Goal: Task Accomplishment & Management: Use online tool/utility

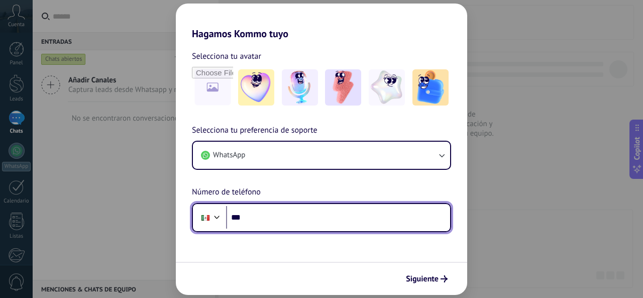
click at [279, 221] on input "***" at bounding box center [338, 217] width 224 height 23
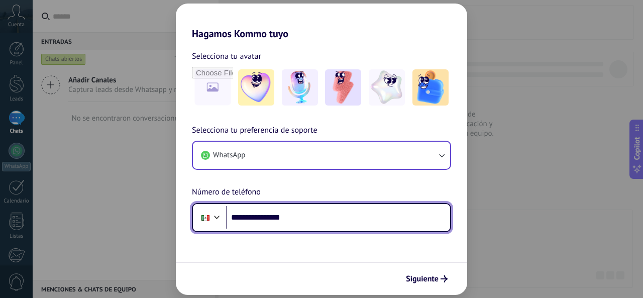
type input "**********"
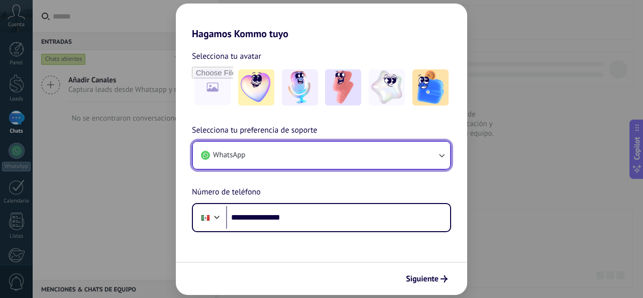
click at [417, 156] on button "WhatsApp" at bounding box center [321, 155] width 257 height 27
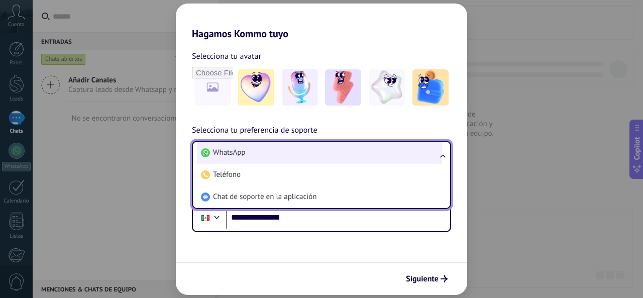
click at [435, 150] on li "WhatsApp" at bounding box center [319, 153] width 245 height 22
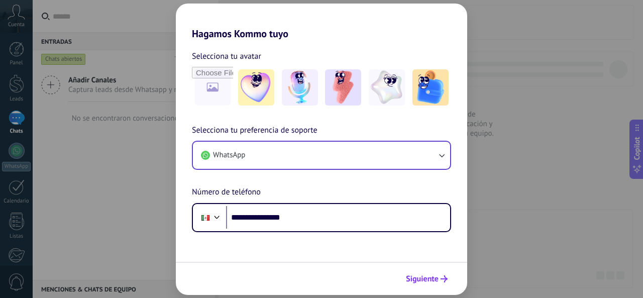
click at [424, 277] on span "Siguiente" at bounding box center [422, 278] width 33 height 7
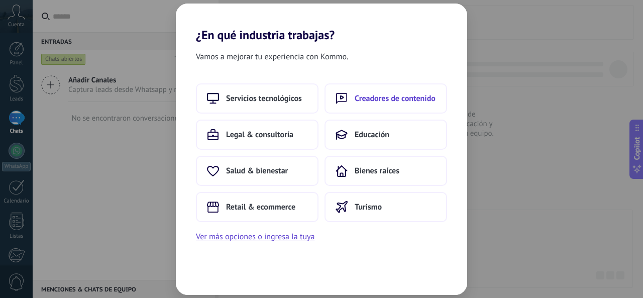
click at [357, 101] on span "Creadores de contenido" at bounding box center [394, 98] width 81 height 10
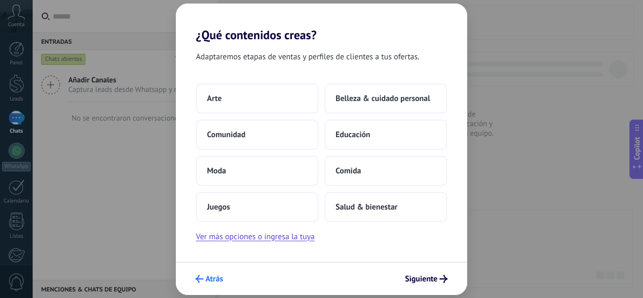
click at [197, 278] on use "submit" at bounding box center [199, 279] width 8 height 8
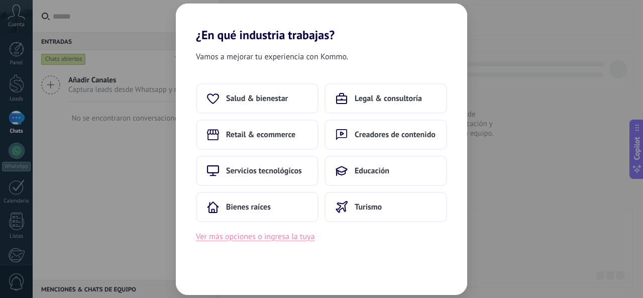
click at [255, 235] on button "Ver más opciones o ingresa la tuya" at bounding box center [255, 236] width 118 height 13
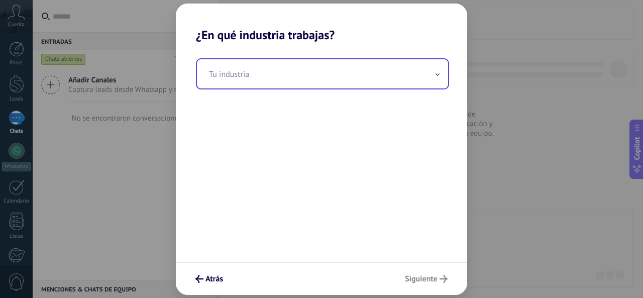
click at [348, 70] on input "text" at bounding box center [322, 73] width 251 height 29
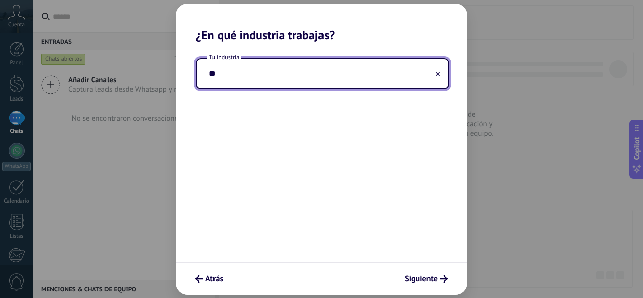
type input "*"
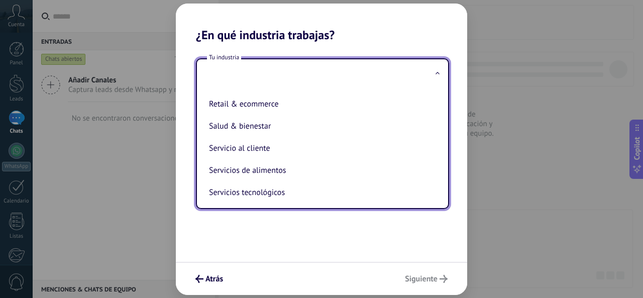
scroll to position [200, 0]
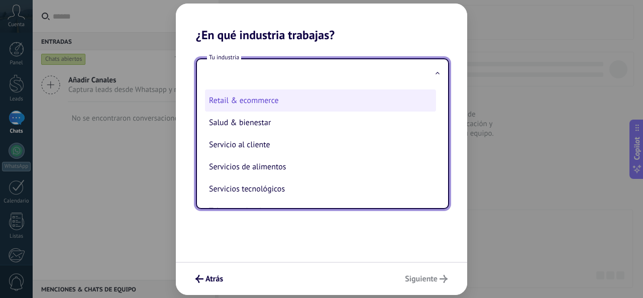
click at [250, 105] on li "Retail & ecommerce" at bounding box center [320, 100] width 231 height 22
type input "**********"
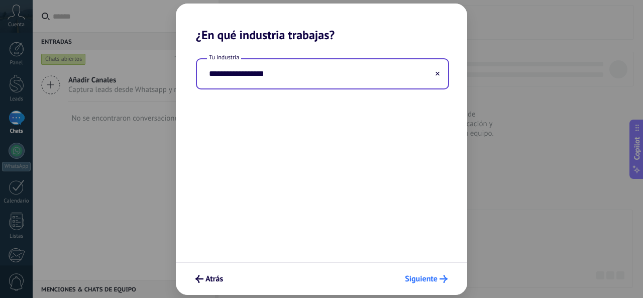
click at [426, 275] on span "Siguiente" at bounding box center [421, 278] width 33 height 7
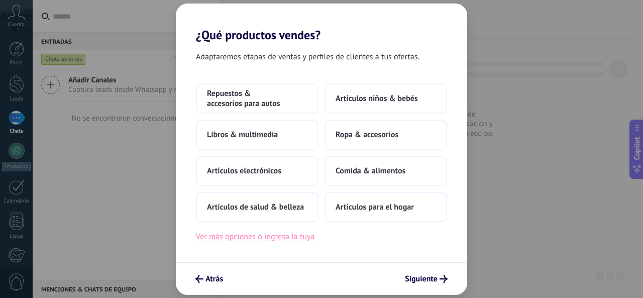
click at [296, 236] on button "Ver más opciones o ingresa la tuya" at bounding box center [255, 236] width 118 height 13
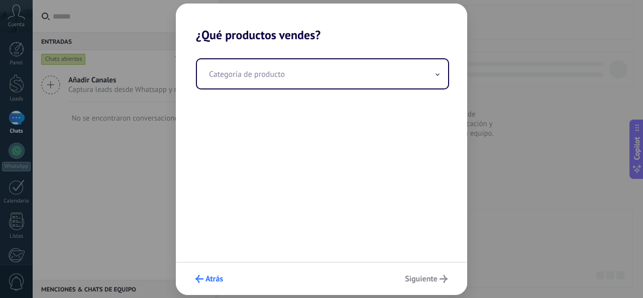
click at [211, 277] on span "Atrás" at bounding box center [214, 278] width 18 height 7
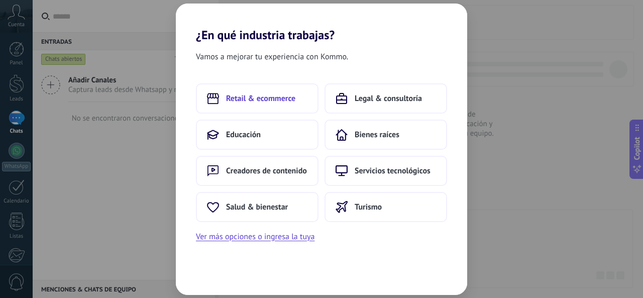
click at [240, 104] on button "Retail & ecommerce" at bounding box center [257, 98] width 123 height 30
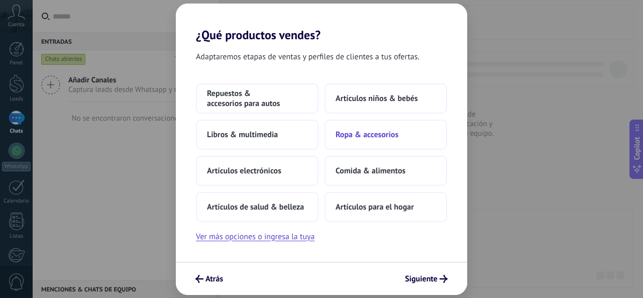
click at [380, 133] on span "Ropa & accesorios" at bounding box center [366, 135] width 63 height 10
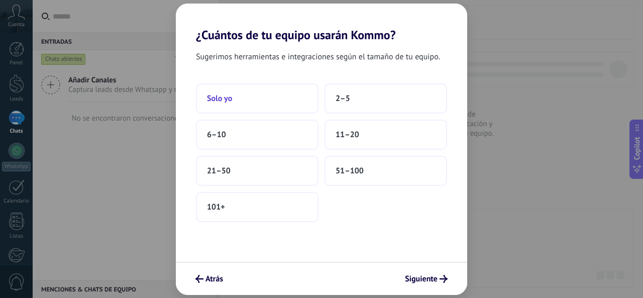
click at [241, 91] on button "Solo yo" at bounding box center [257, 98] width 123 height 30
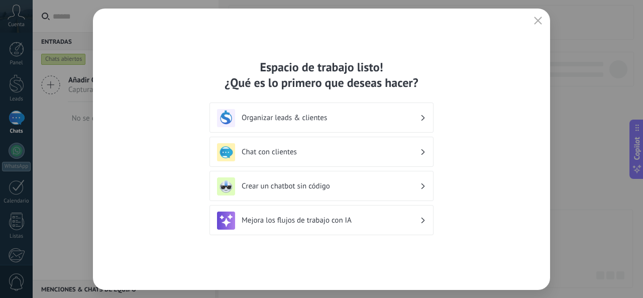
click at [320, 114] on h3 "Organizar leads & clientes" at bounding box center [331, 118] width 178 height 10
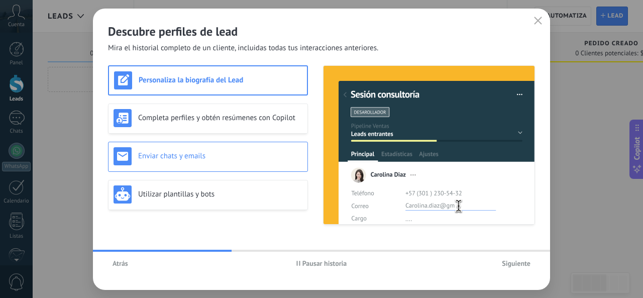
click at [182, 154] on h3 "Enviar chats y emails" at bounding box center [220, 156] width 164 height 10
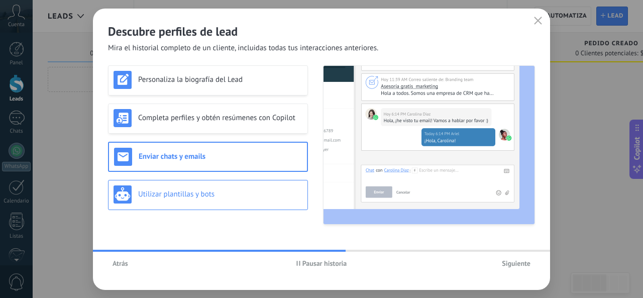
click at [181, 199] on div "Utilizar plantillas y bots" at bounding box center [207, 194] width 189 height 18
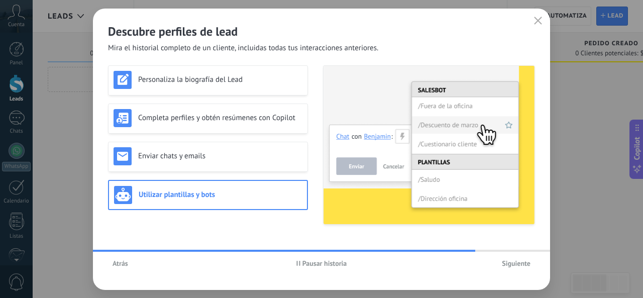
click at [510, 263] on span "Siguiente" at bounding box center [516, 263] width 29 height 7
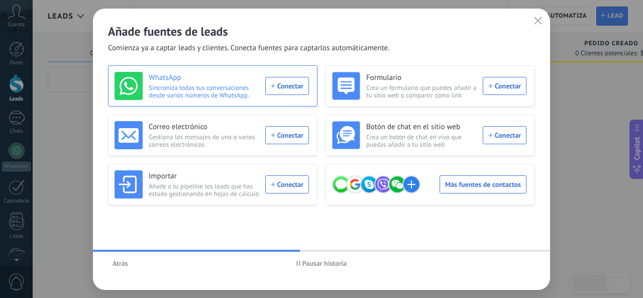
click at [290, 85] on div "WhatsApp Sincroniza todas tus conversaciones desde varios números de WhatsApp. …" at bounding box center [211, 86] width 194 height 28
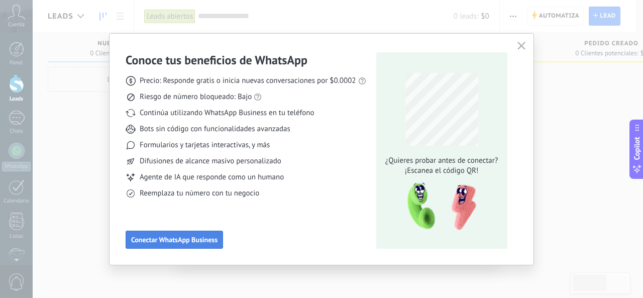
click at [181, 236] on span "Conectar WhatsApp Business" at bounding box center [174, 239] width 86 height 7
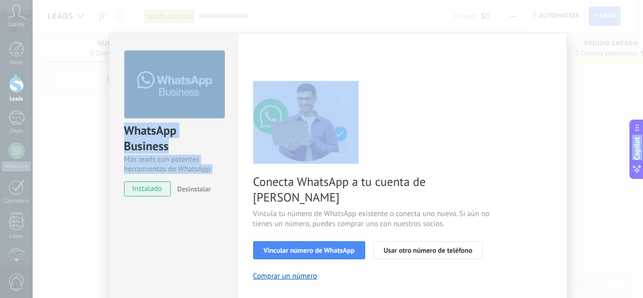
drag, startPoint x: 642, startPoint y: 72, endPoint x: 642, endPoint y: 129, distance: 56.2
click at [642, 129] on body ".abccls-1,.abccls-2{fill-rule:evenodd}.abccls-2{fill:#fff} .abfcls-1{fill:none}…" at bounding box center [321, 149] width 643 height 298
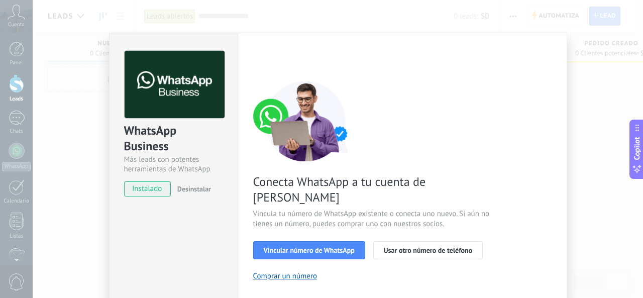
click at [392, 92] on div "Conecta WhatsApp a tu cuenta de Kommo Vincula tu número de WhatsApp existente o…" at bounding box center [402, 230] width 298 height 298
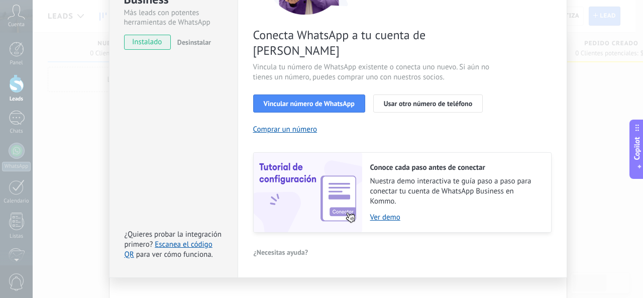
scroll to position [148, 0]
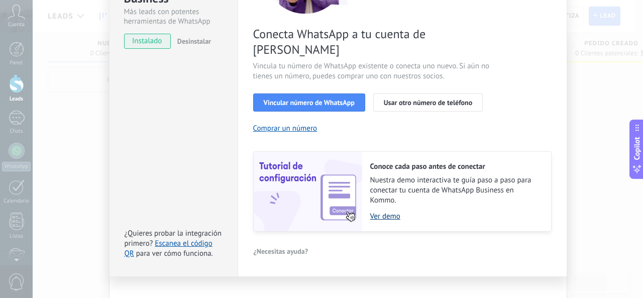
click at [384, 211] on link "Ver demo" at bounding box center [455, 216] width 171 height 10
click at [292, 99] on span "Vincular número de WhatsApp" at bounding box center [309, 102] width 91 height 7
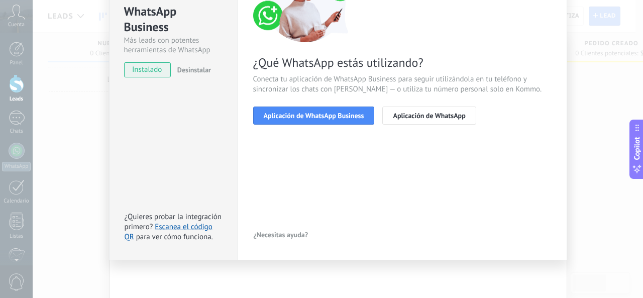
scroll to position [118, 0]
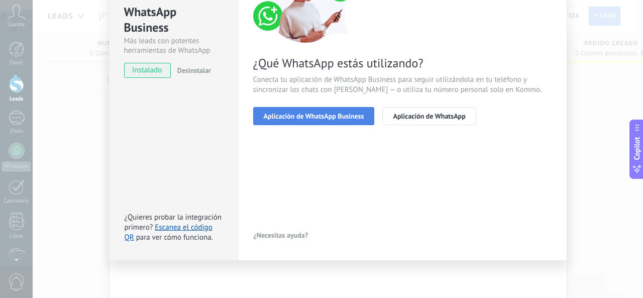
click at [357, 118] on span "Aplicación de WhatsApp Business" at bounding box center [314, 115] width 100 height 7
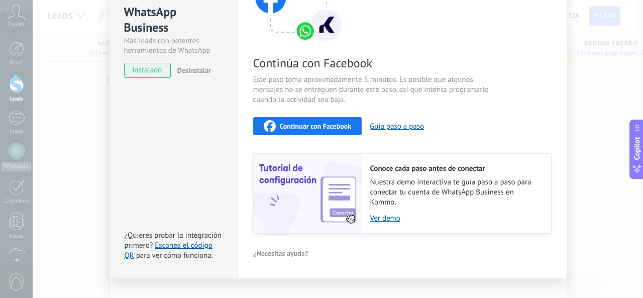
click at [323, 124] on span "Continuar con Facebook" at bounding box center [316, 126] width 72 height 7
click at [284, 129] on span "Continuar con Facebook" at bounding box center [316, 126] width 72 height 7
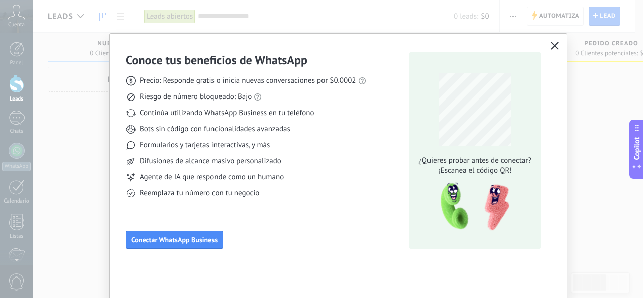
scroll to position [0, 0]
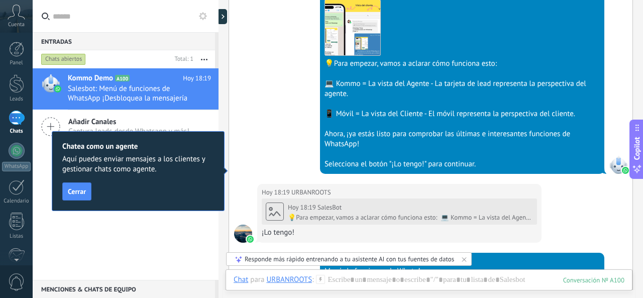
scroll to position [325, 0]
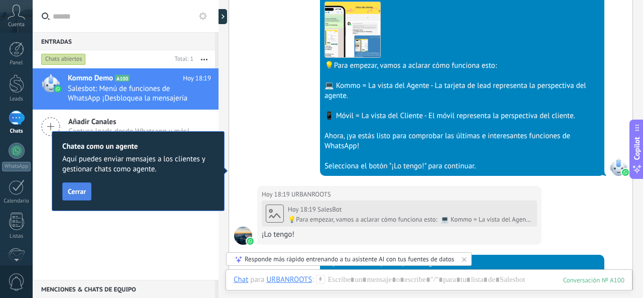
click at [75, 191] on span "Cerrar" at bounding box center [77, 191] width 18 height 7
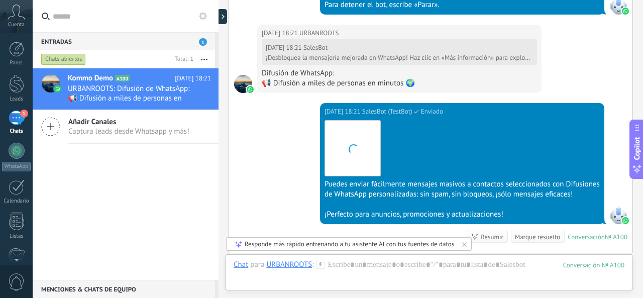
scroll to position [1514, 0]
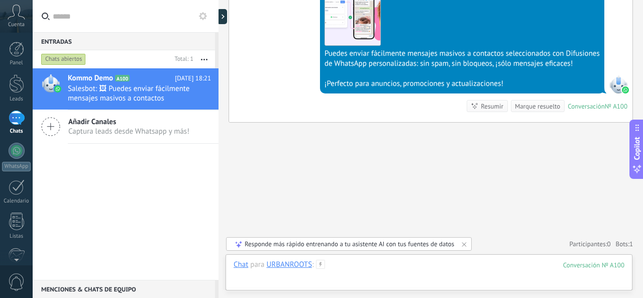
click at [391, 271] on div at bounding box center [428, 275] width 391 height 30
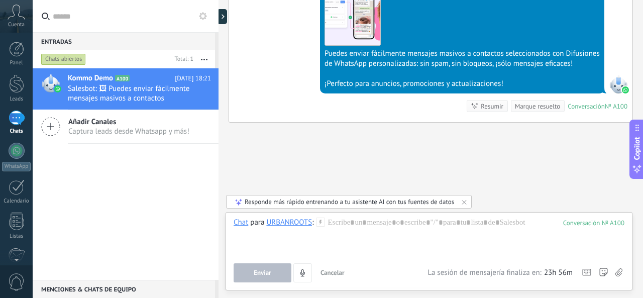
click at [346, 201] on div "Responde más rápido entrenando a tu asistente AI con tus fuentes de datos" at bounding box center [349, 201] width 209 height 9
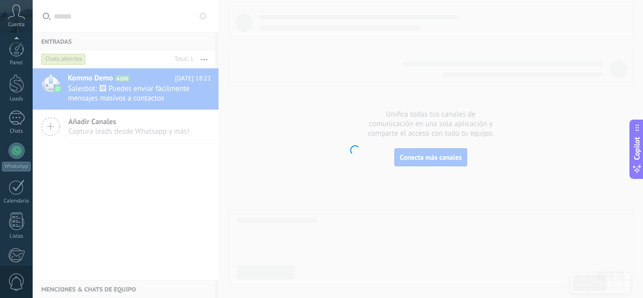
scroll to position [119, 0]
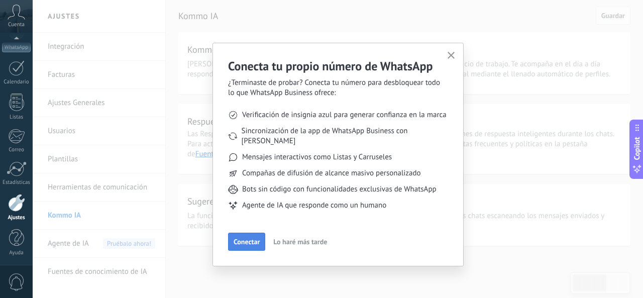
click at [254, 238] on span "Conectar" at bounding box center [246, 241] width 26 height 7
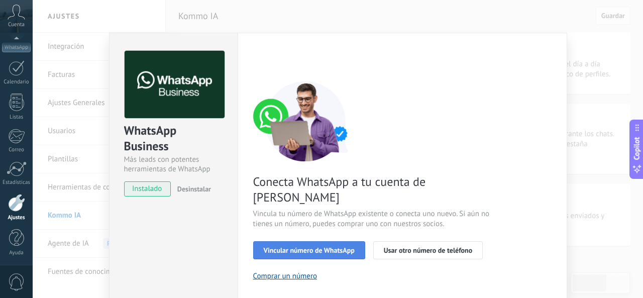
click at [316, 247] on span "Vincular número de WhatsApp" at bounding box center [309, 250] width 91 height 7
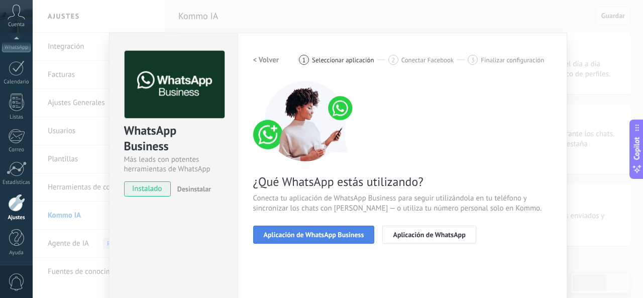
click at [324, 235] on span "Aplicación de WhatsApp Business" at bounding box center [314, 234] width 100 height 7
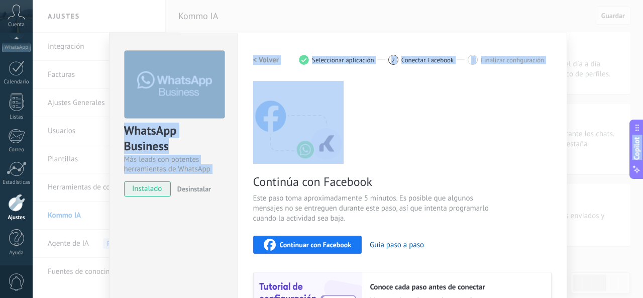
drag, startPoint x: 642, startPoint y: 80, endPoint x: 642, endPoint y: 153, distance: 72.8
click at [642, 153] on body ".abccls-1,.abccls-2{fill-rule:evenodd}.abccls-2{fill:#fff} .abfcls-1{fill:none}…" at bounding box center [321, 149] width 643 height 298
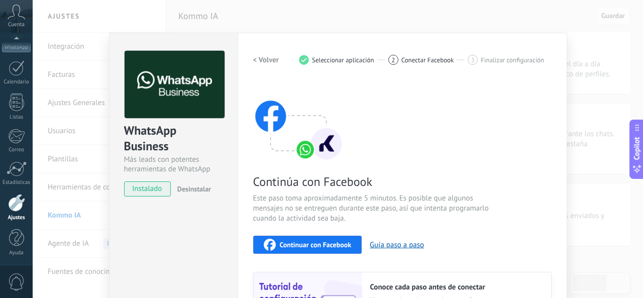
click at [429, 118] on div "Continúa con Facebook Este paso toma aproximadamente 5 minutos. Es posible que …" at bounding box center [402, 216] width 298 height 271
click at [265, 64] on h2 "< Volver" at bounding box center [266, 60] width 26 height 10
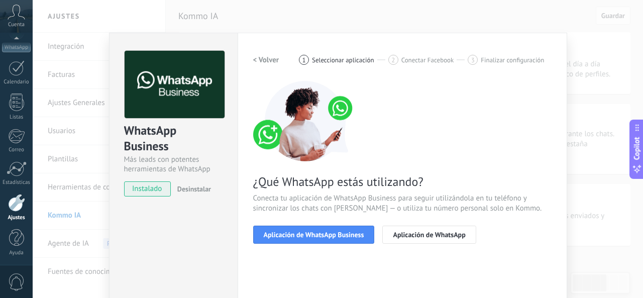
click at [265, 64] on h2 "< Volver" at bounding box center [266, 60] width 26 height 10
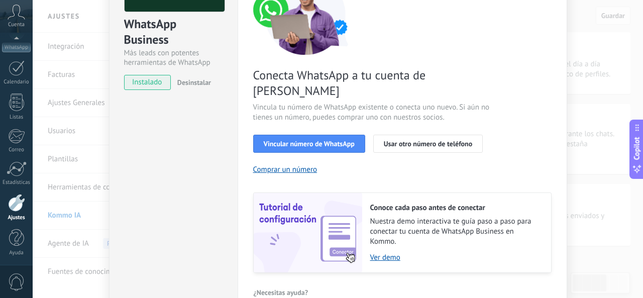
scroll to position [113, 0]
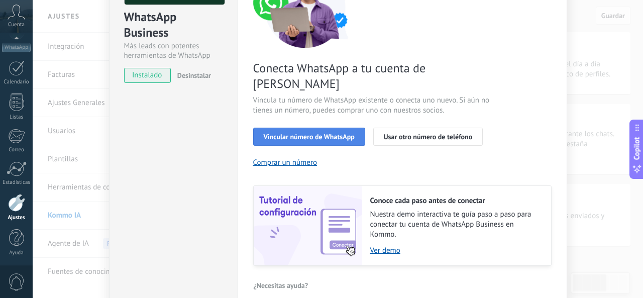
click at [308, 133] on span "Vincular número de WhatsApp" at bounding box center [309, 136] width 91 height 7
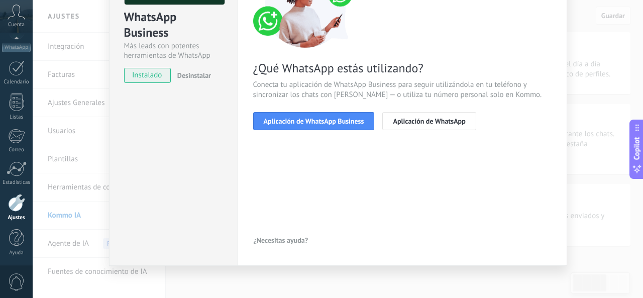
click at [308, 122] on span "Aplicación de WhatsApp Business" at bounding box center [314, 120] width 100 height 7
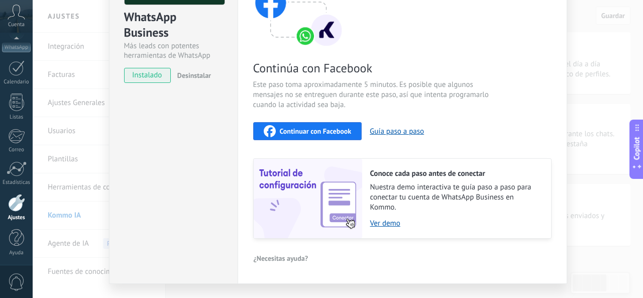
click at [333, 132] on span "Continuar con Facebook" at bounding box center [316, 131] width 72 height 7
click at [16, 74] on div at bounding box center [17, 68] width 16 height 16
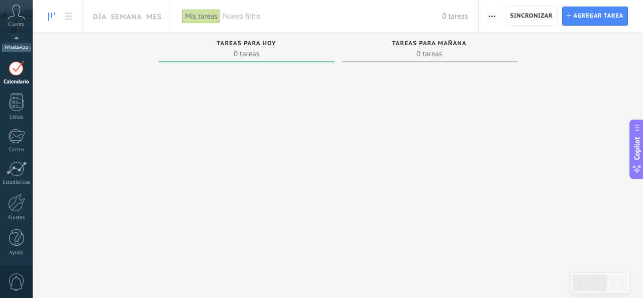
click at [18, 50] on div "WhatsApp" at bounding box center [16, 48] width 29 height 10
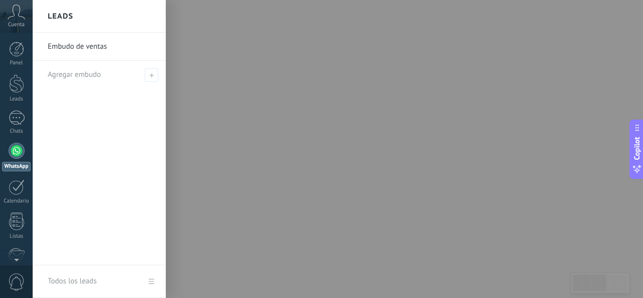
click at [11, 18] on icon at bounding box center [17, 12] width 18 height 15
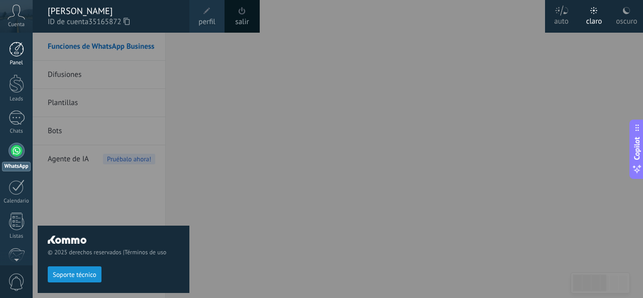
click at [16, 44] on div at bounding box center [16, 49] width 15 height 15
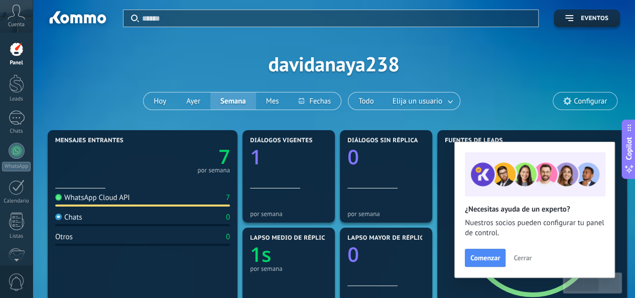
click at [9, 10] on icon at bounding box center [17, 12] width 18 height 15
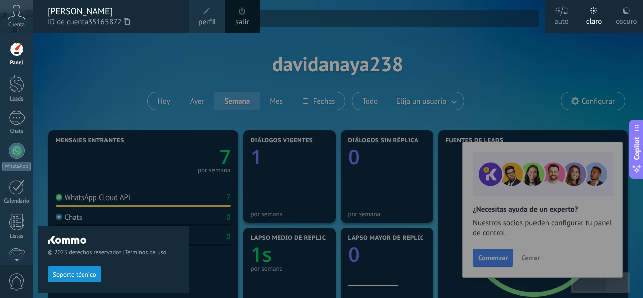
click at [250, 21] on div "salir" at bounding box center [241, 16] width 35 height 33
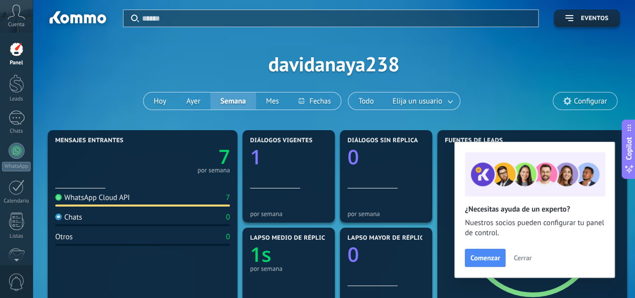
click at [16, 10] on icon at bounding box center [17, 12] width 18 height 15
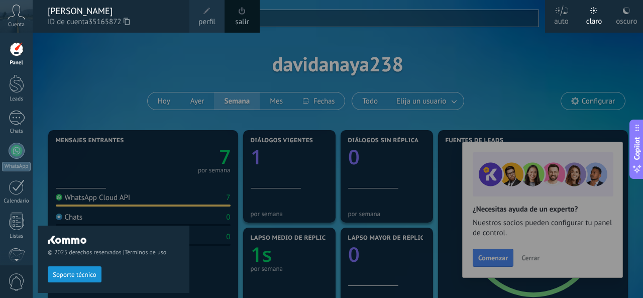
click at [164, 63] on div "© 2025 derechos reservados | Términos de uso Soporte técnico" at bounding box center [114, 165] width 152 height 265
click at [237, 38] on div at bounding box center [354, 149] width 643 height 298
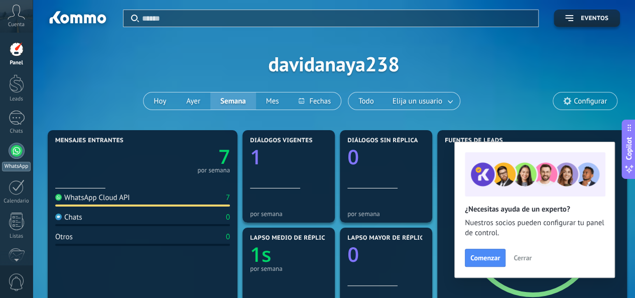
click at [18, 148] on div at bounding box center [17, 151] width 16 height 16
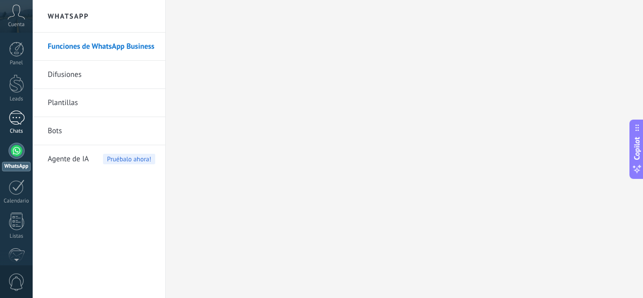
click at [16, 128] on div "Chats" at bounding box center [16, 131] width 29 height 7
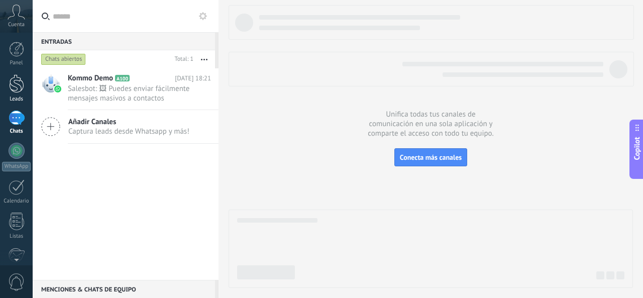
click at [15, 94] on link "Leads" at bounding box center [16, 88] width 33 height 28
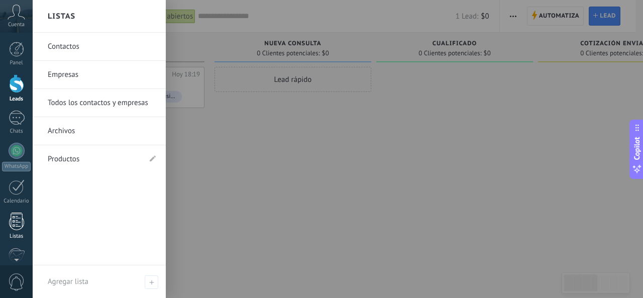
click at [14, 218] on div at bounding box center [16, 221] width 15 height 18
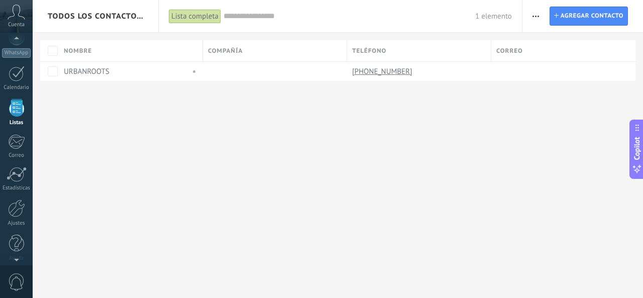
scroll to position [119, 0]
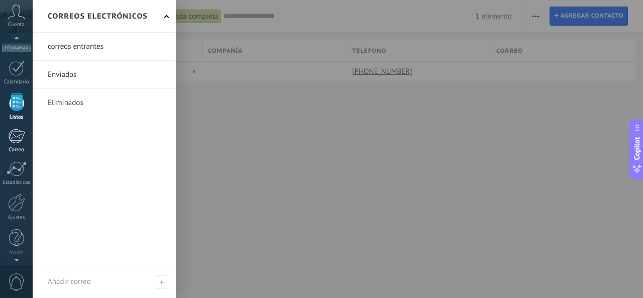
click at [20, 137] on div at bounding box center [16, 136] width 17 height 15
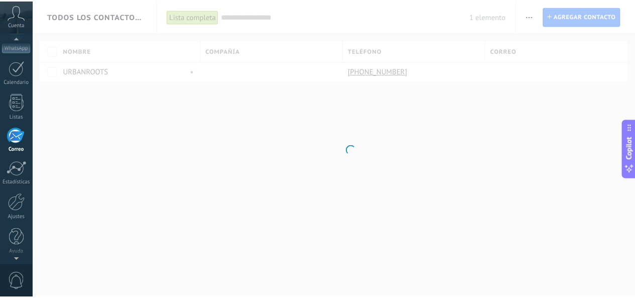
scroll to position [97, 0]
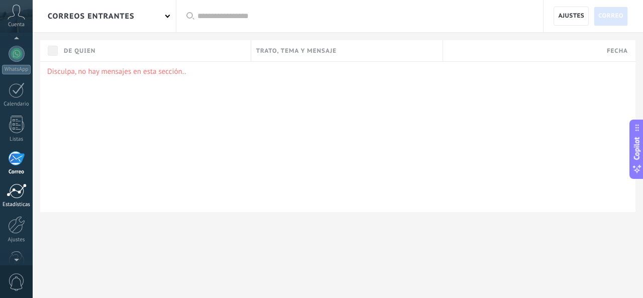
click at [22, 195] on div at bounding box center [17, 190] width 20 height 15
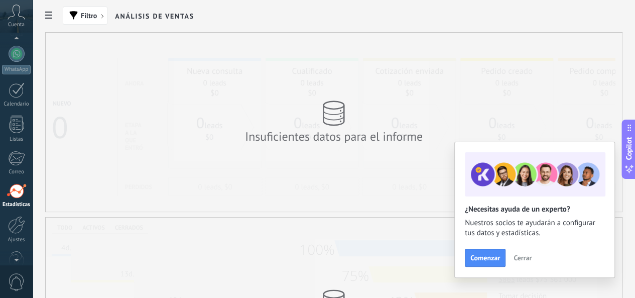
scroll to position [119, 0]
